Goal: Browse casually: Explore the website without a specific task or goal

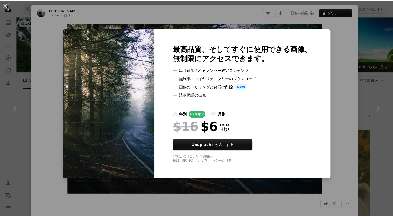
scroll to position [260, 0]
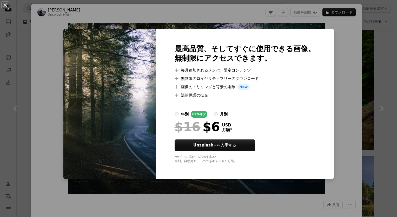
click at [341, 64] on div "An X shape 最高品質、そしてすぐに使用できる画像。 無制限にアクセスできます。 A plus sign 毎月追加されるメンバー限定コンテンツ A p…" at bounding box center [198, 108] width 397 height 217
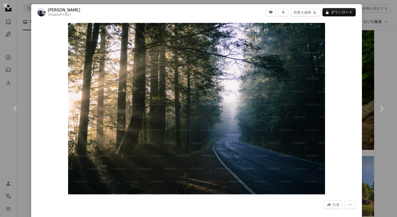
click at [3, 5] on button "An X shape" at bounding box center [5, 5] width 6 height 6
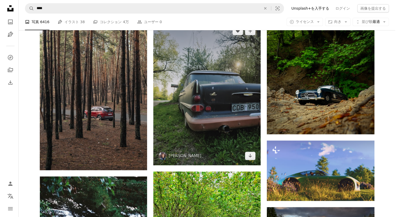
scroll to position [260, 0]
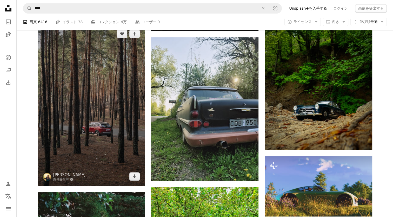
click at [125, 91] on img at bounding box center [91, 104] width 107 height 161
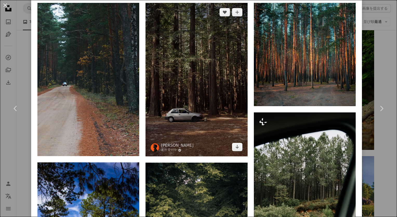
scroll to position [364, 0]
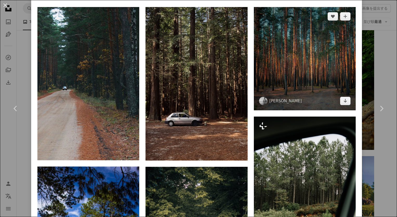
click at [288, 70] on img at bounding box center [305, 58] width 102 height 103
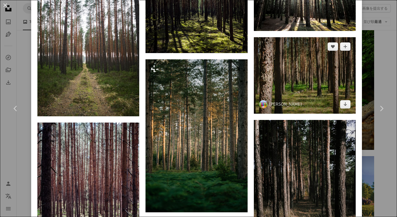
scroll to position [597, 0]
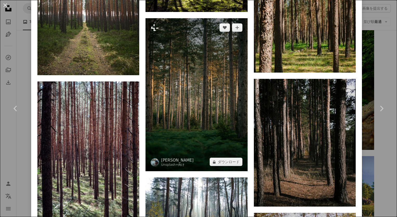
click at [223, 99] on img at bounding box center [196, 94] width 102 height 153
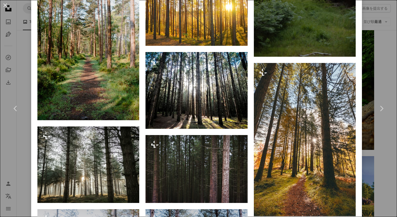
scroll to position [675, 0]
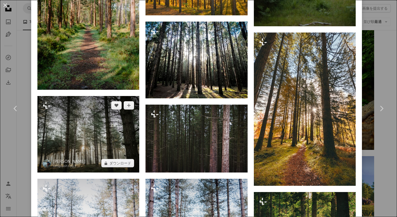
click at [106, 136] on img at bounding box center [88, 134] width 102 height 76
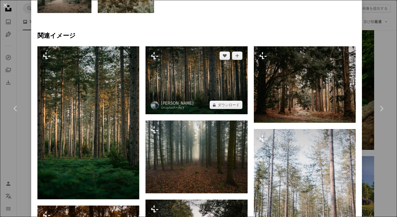
scroll to position [338, 0]
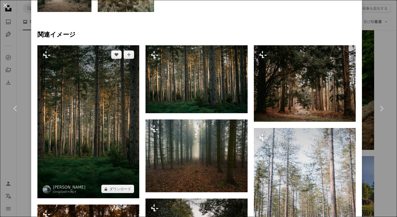
click at [111, 114] on img at bounding box center [88, 121] width 102 height 153
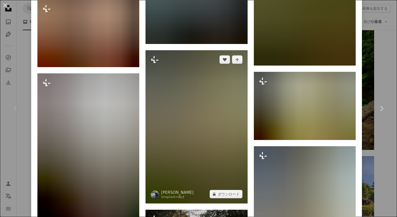
scroll to position [1508, 0]
